Goal: Complete application form

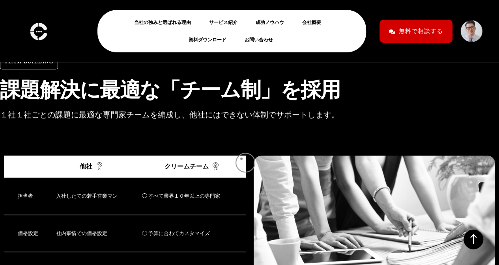
scroll to position [3214, 0]
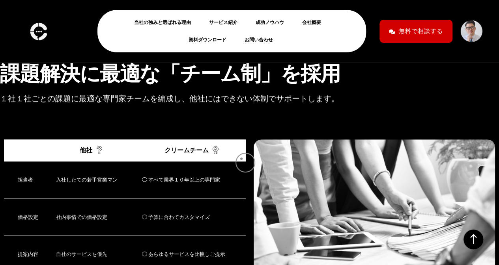
click at [241, 199] on div "価格設定 社内事情での価格設定 ◯ 予算に合わてカスタマイズ" at bounding box center [125, 217] width 242 height 37
click at [198, 175] on div "◯ すべて業界１０年以上の専門家" at bounding box center [187, 179] width 90 height 9
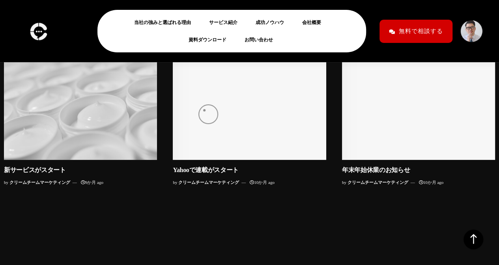
scroll to position [7825, 0]
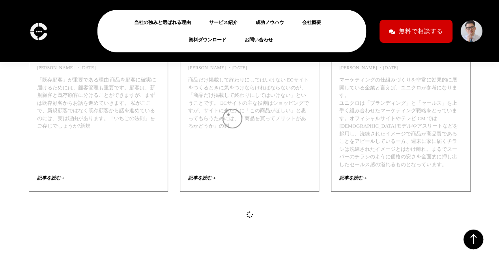
scroll to position [1620, 0]
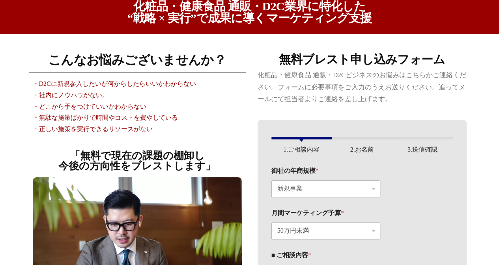
scroll to position [108, 0]
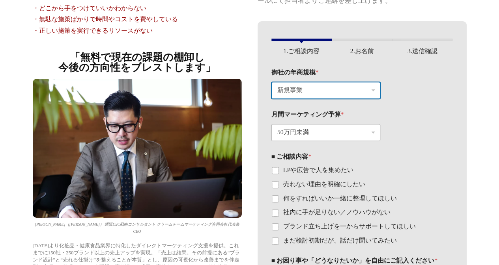
click at [321, 87] on select "新規事業 〜1200万円（〜月120万円） 〜1.2億円（〜月1200万円） 〜12億円（〜月1.2億円）" at bounding box center [325, 90] width 109 height 17
select select "〜12億円（〜月1.2億円）"
click at [271, 82] on select "新規事業 〜1200万円（〜月120万円） 〜1.2億円（〜月1200万円） 〜12億円（〜月1.2億円）" at bounding box center [325, 90] width 109 height 17
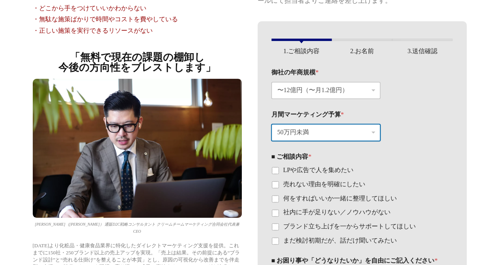
click at [323, 133] on select "50万円未満 100万円〜300万円未満 300万円以上" at bounding box center [325, 132] width 109 height 17
select select "300万円以上"
click at [271, 124] on select "50万円未満 100万円〜300万円未満 300万円以上" at bounding box center [325, 132] width 109 height 17
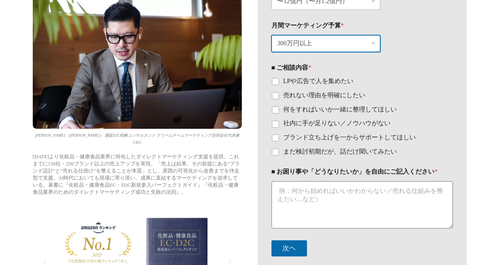
scroll to position [197, 0]
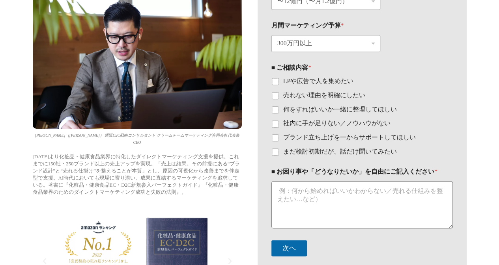
click at [314, 125] on label "社内に手が足りない／ノウハウがない" at bounding box center [334, 123] width 112 height 8
click at [278, 125] on input "社内に手が足りない／ノウハウがない" at bounding box center [275, 124] width 6 height 6
checkbox input "true"
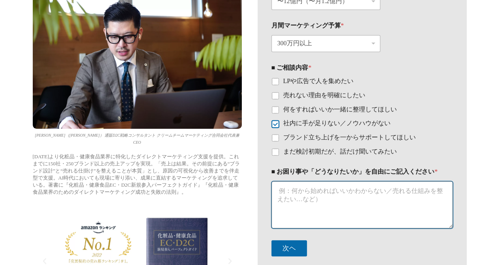
click at [344, 211] on textarea "■ お困り事や「どうなりたいか」を自由にご記入ください *" at bounding box center [361, 204] width 181 height 47
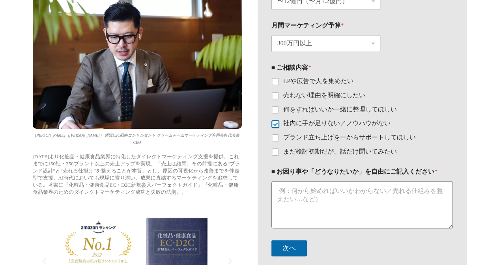
click at [300, 142] on ul "LPや広告で人を集めたい 売れない理由を明確にしたい 何をすればいいか一緒に整理してほしい 社内に手が足りない／ノウハウがない ブランド立ち上げを一からサポー…" at bounding box center [361, 116] width 181 height 79
click at [305, 148] on label "まだ検討初期だが、話だけ聞いてみたい" at bounding box center [337, 152] width 118 height 8
click at [278, 149] on input "まだ検討初期だが、話だけ聞いてみたい" at bounding box center [275, 152] width 6 height 6
checkbox input "true"
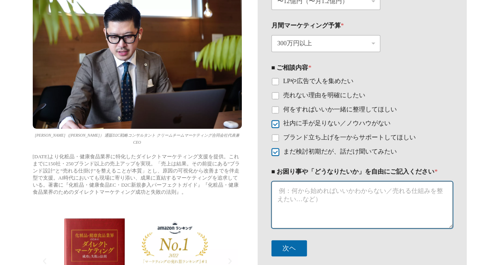
click at [330, 186] on textarea "■ お困り事や「どうなりたいか」を自由にご記入ください *" at bounding box center [361, 204] width 181 height 47
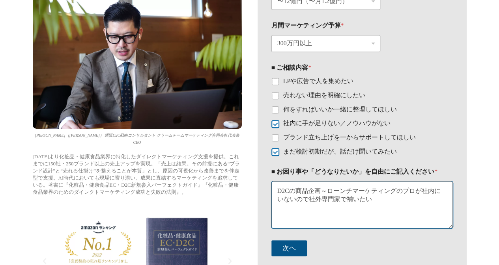
type textarea "D2Cの商品企画～ローンチマーケティングのプロが社内にいないので社外専門家で補いたい"
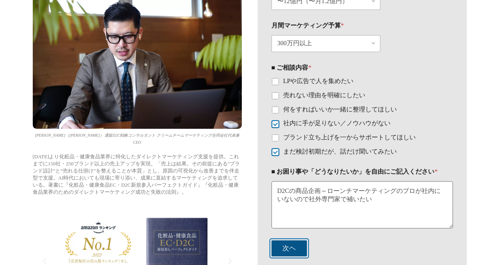
click at [292, 245] on button "次ヘ" at bounding box center [288, 248] width 35 height 16
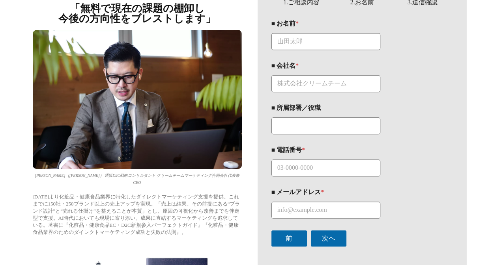
scroll to position [117, 0]
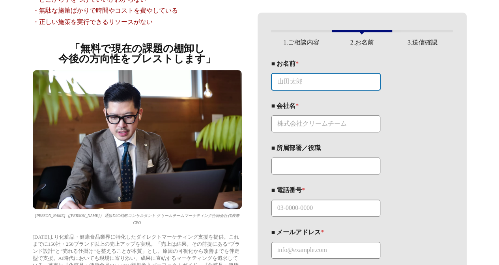
click at [322, 83] on input "■ お名前 *" at bounding box center [325, 81] width 109 height 17
type input "枝常拓"
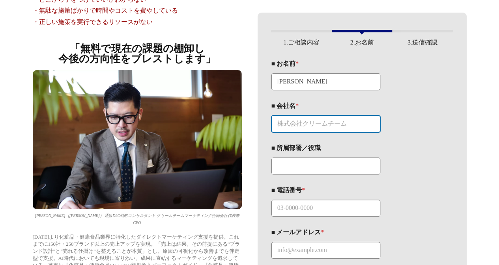
type input "株式会社KINS"
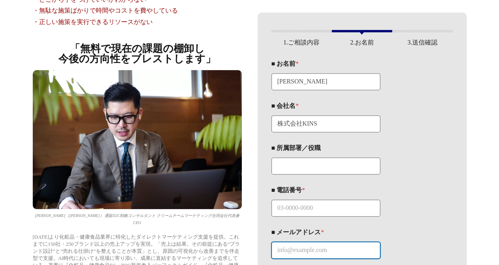
type input "edatsune_taku@yourkins.com"
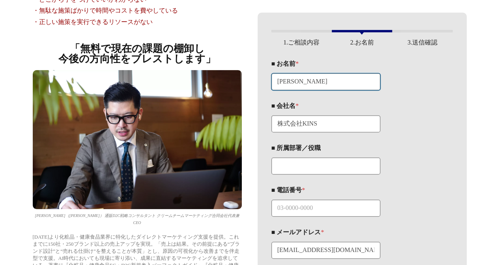
scroll to position [183, 0]
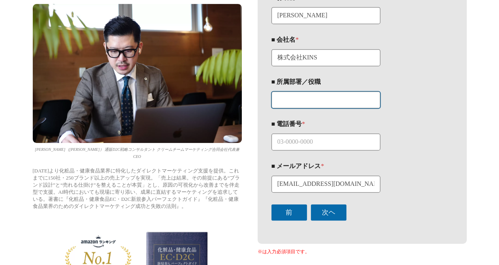
click at [314, 94] on input "■ 所属部署／役職" at bounding box center [325, 99] width 109 height 17
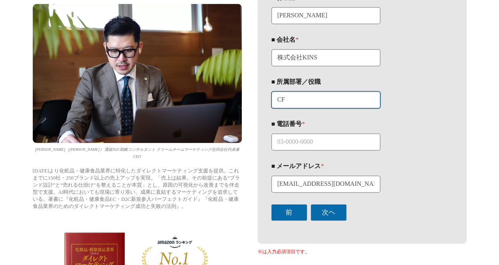
type input "C"
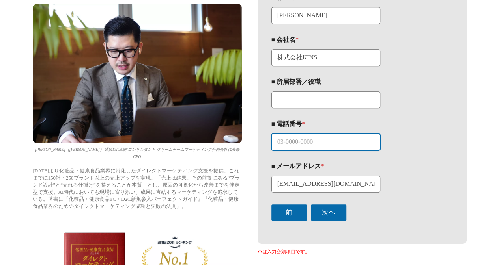
click at [305, 144] on input "■ 電話番号 *" at bounding box center [325, 142] width 109 height 17
paste input "07085586144"
type input "07085586144"
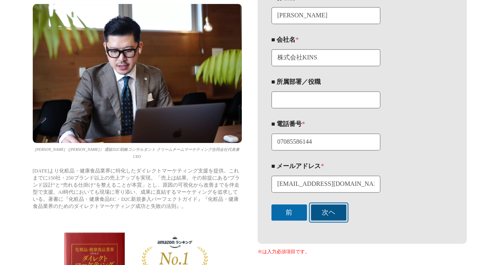
click at [318, 211] on button "次ヘ" at bounding box center [328, 213] width 35 height 16
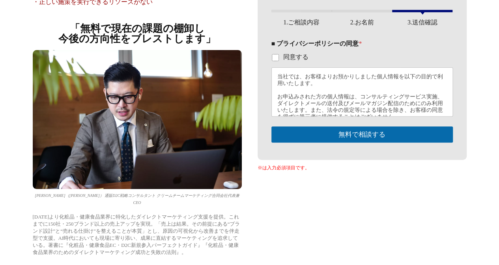
scroll to position [117, 0]
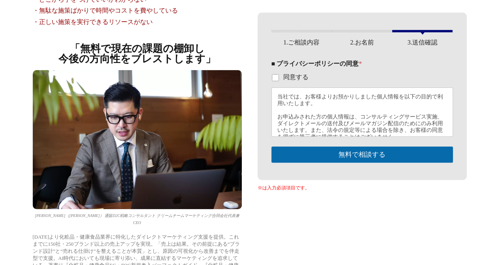
click at [278, 74] on label "同意する" at bounding box center [293, 77] width 30 height 8
click at [278, 74] on input "同意する" at bounding box center [275, 77] width 6 height 6
checkbox input "true"
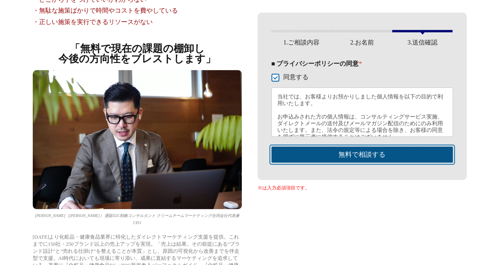
click at [354, 161] on button "無料で相談する" at bounding box center [361, 155] width 181 height 16
